Goal: Check status: Check status

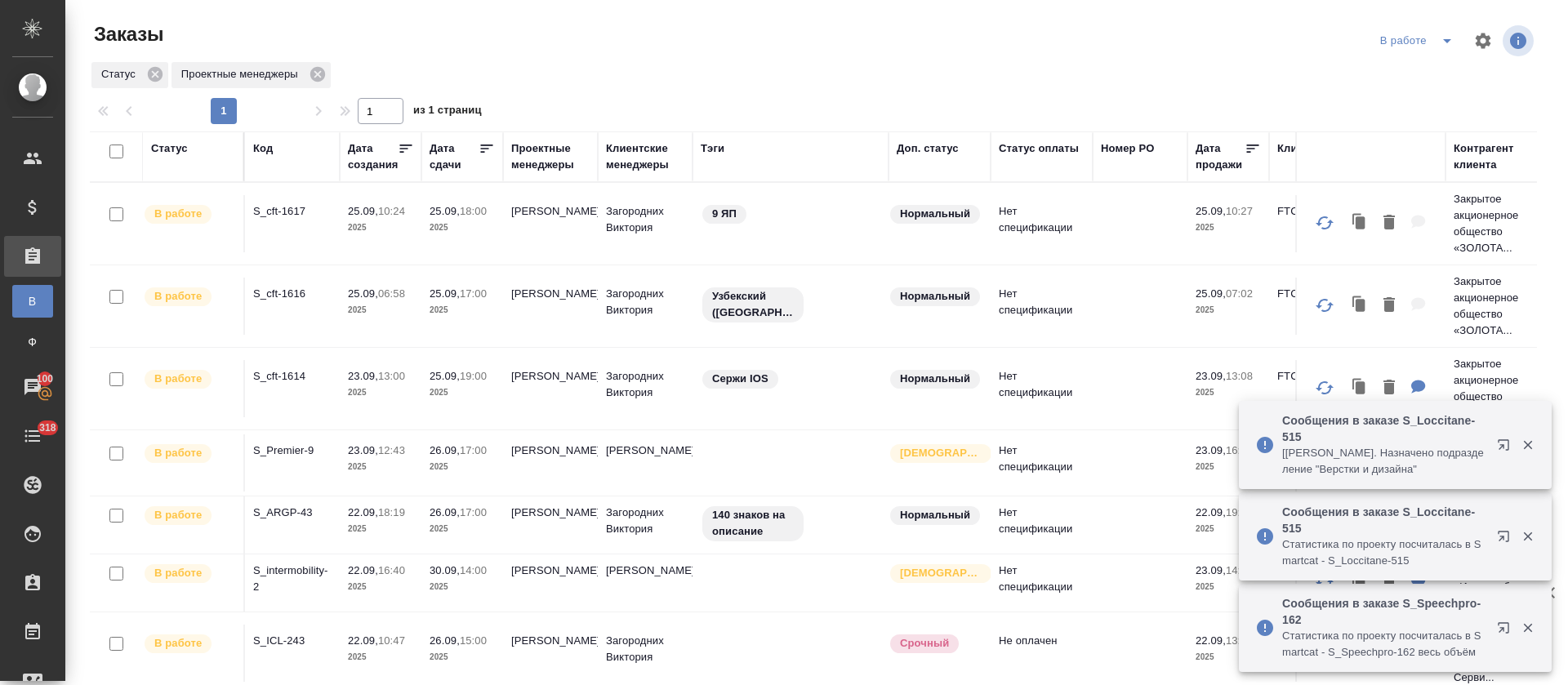
click at [1437, 42] on icon "split button" at bounding box center [1447, 41] width 20 height 20
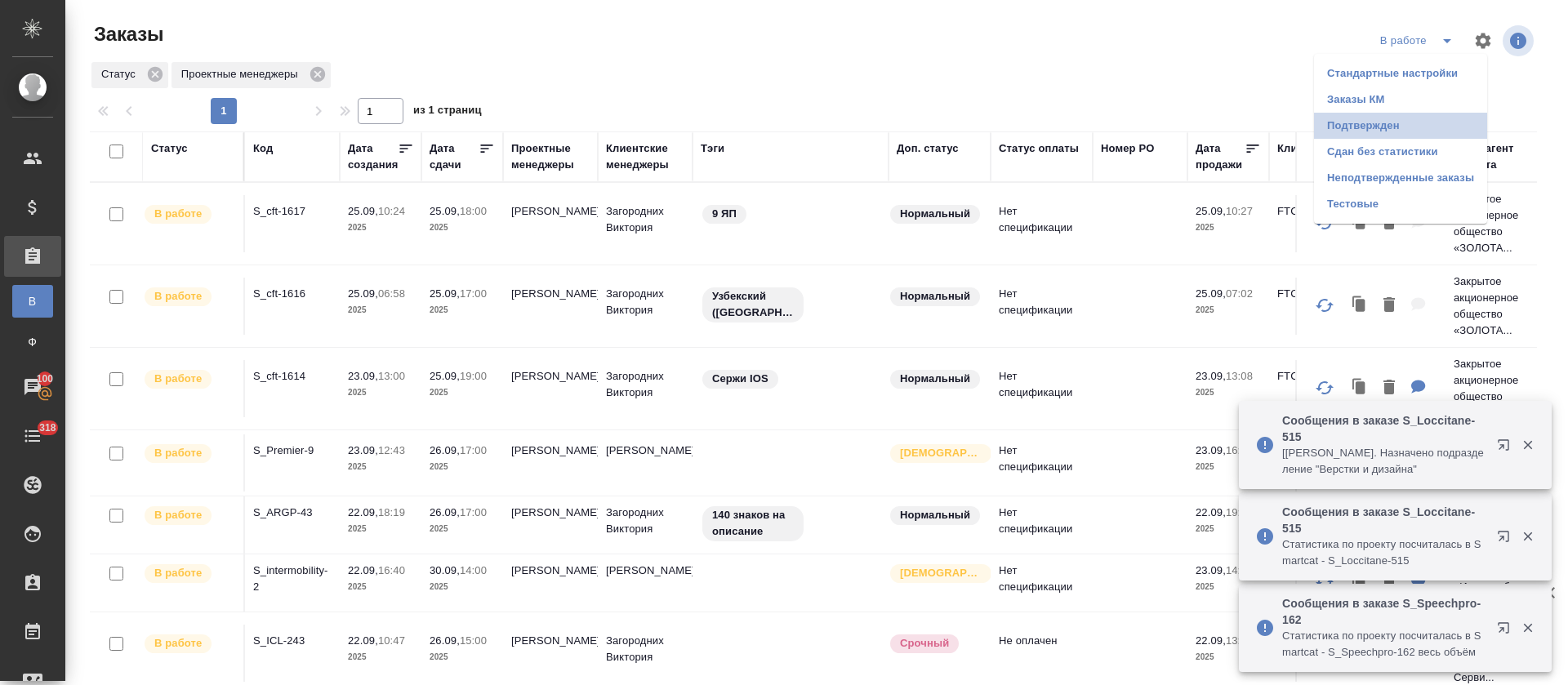
click at [1401, 121] on li "Подтвержден" at bounding box center [1401, 126] width 173 height 26
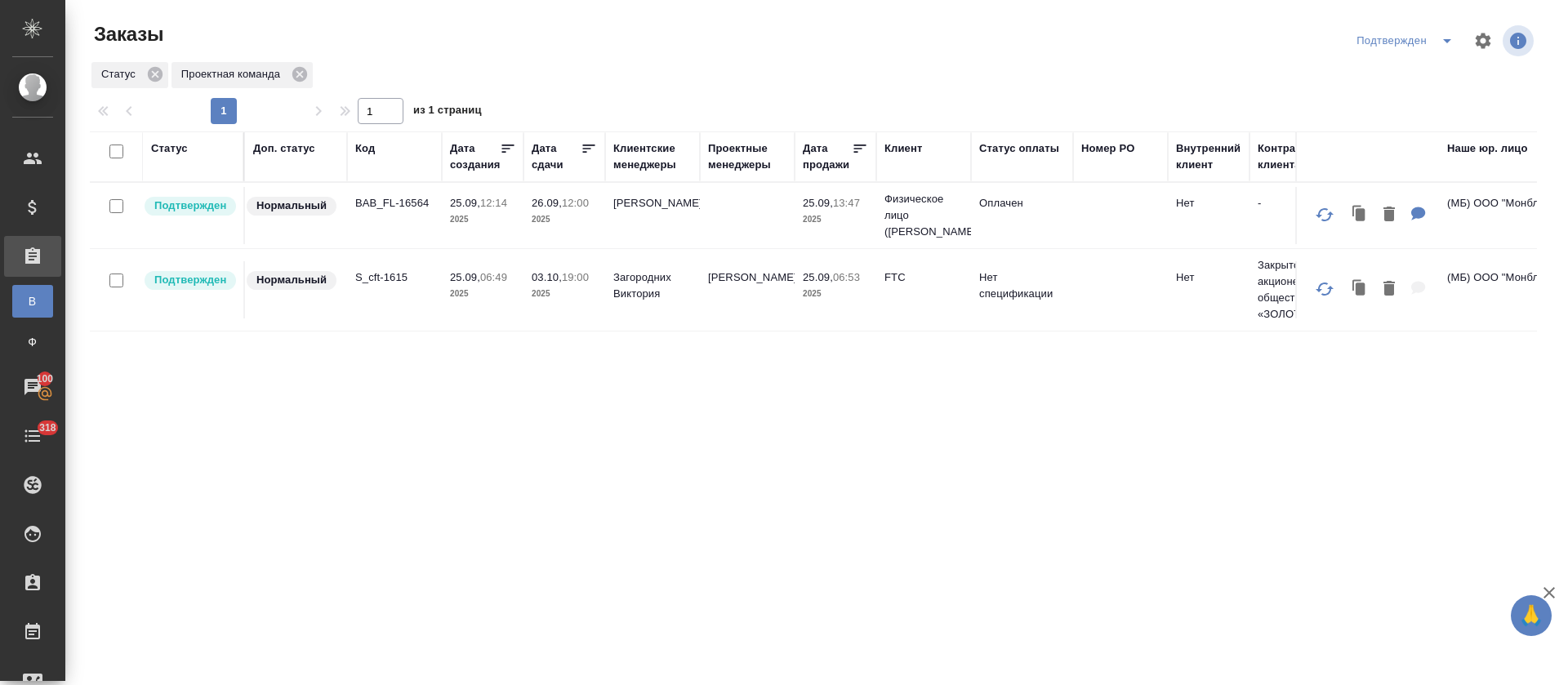
click at [1428, 43] on div "Подтвержден" at bounding box center [1408, 41] width 111 height 26
drag, startPoint x: 1447, startPoint y: 40, endPoint x: 1450, endPoint y: 51, distance: 11.4
click at [1449, 40] on icon "split button" at bounding box center [1447, 40] width 8 height 4
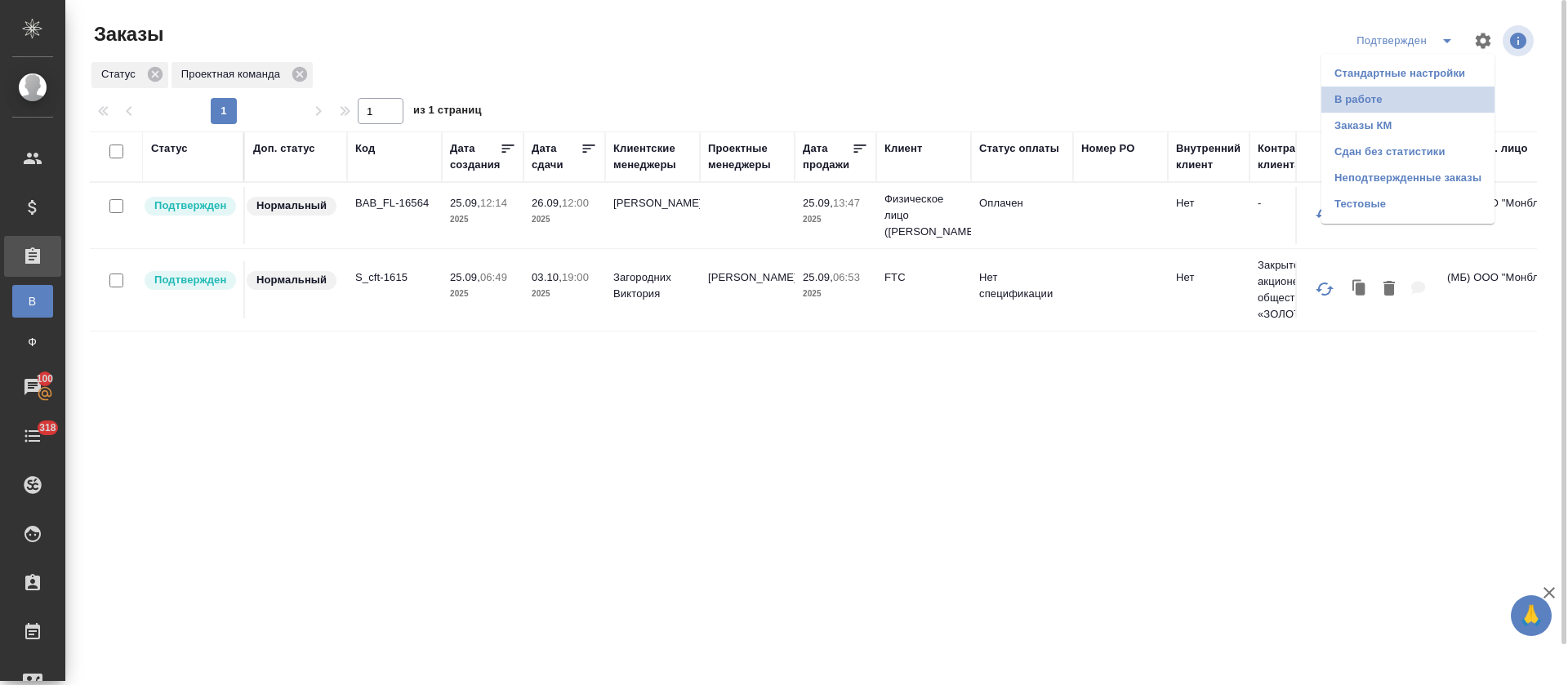
click at [1430, 99] on li "В работе" at bounding box center [1409, 100] width 173 height 26
